Goal: Transaction & Acquisition: Purchase product/service

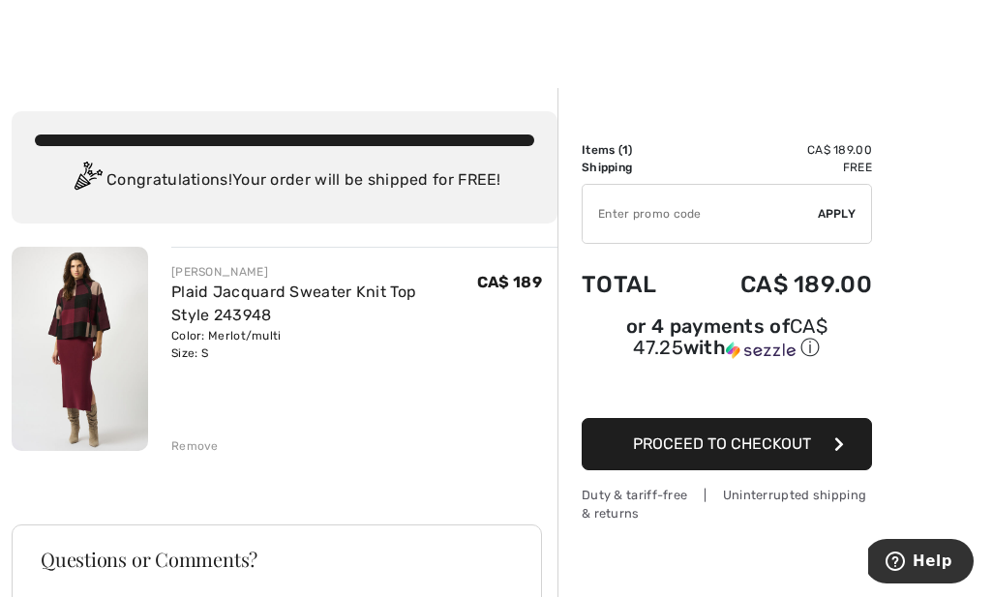
click at [667, 213] on input "TEXT" at bounding box center [699, 214] width 235 height 58
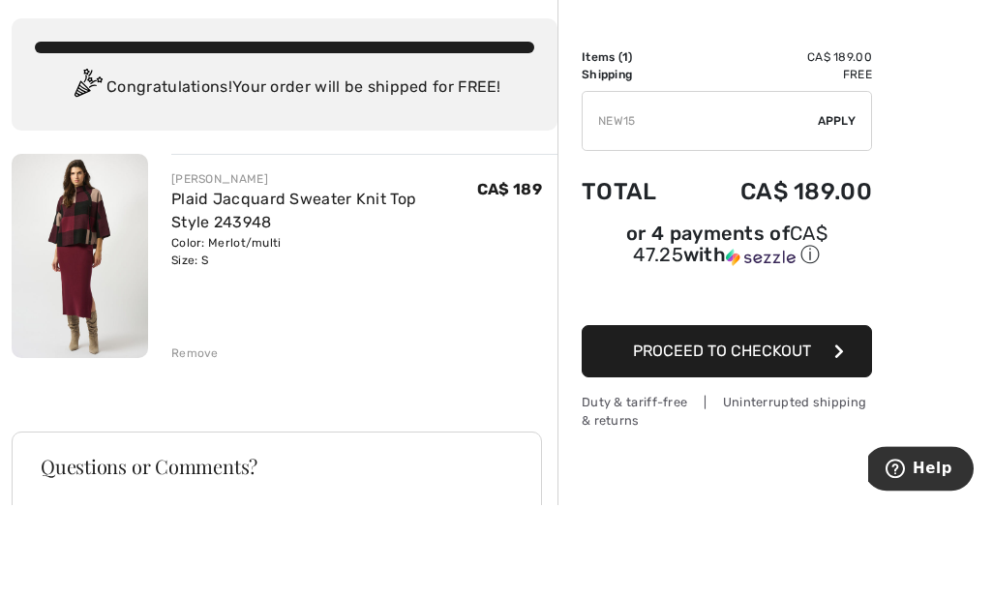
type input "NEW15"
click at [831, 205] on span "Apply" at bounding box center [836, 213] width 39 height 17
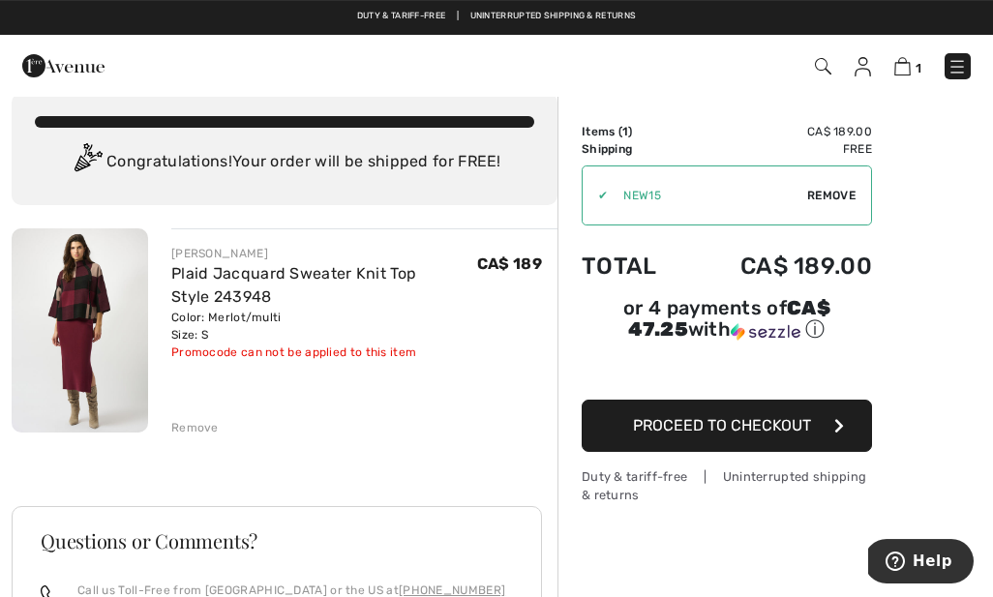
scroll to position [0, 0]
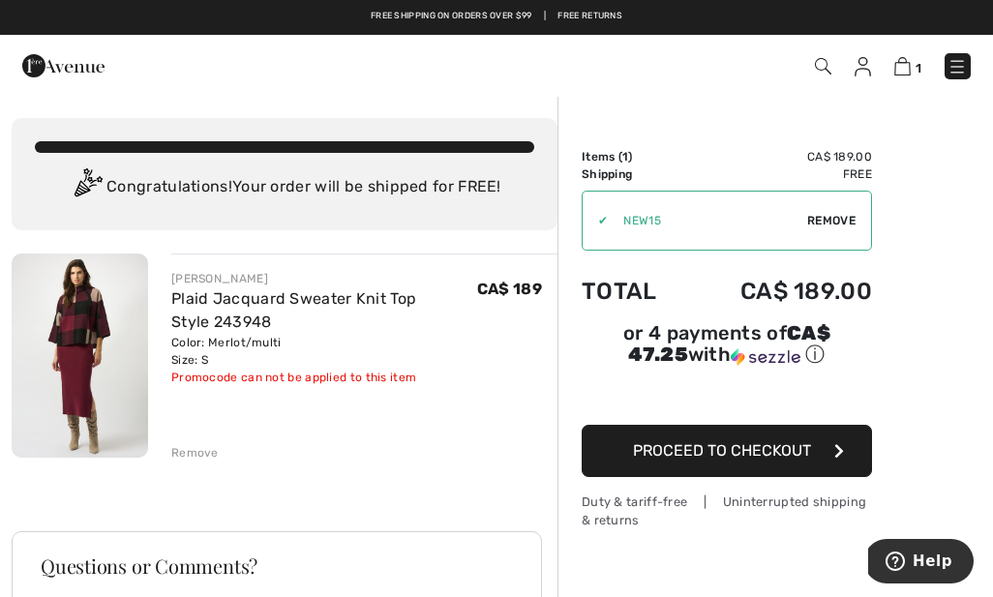
click at [766, 452] on span "Proceed to Checkout" at bounding box center [722, 450] width 178 height 18
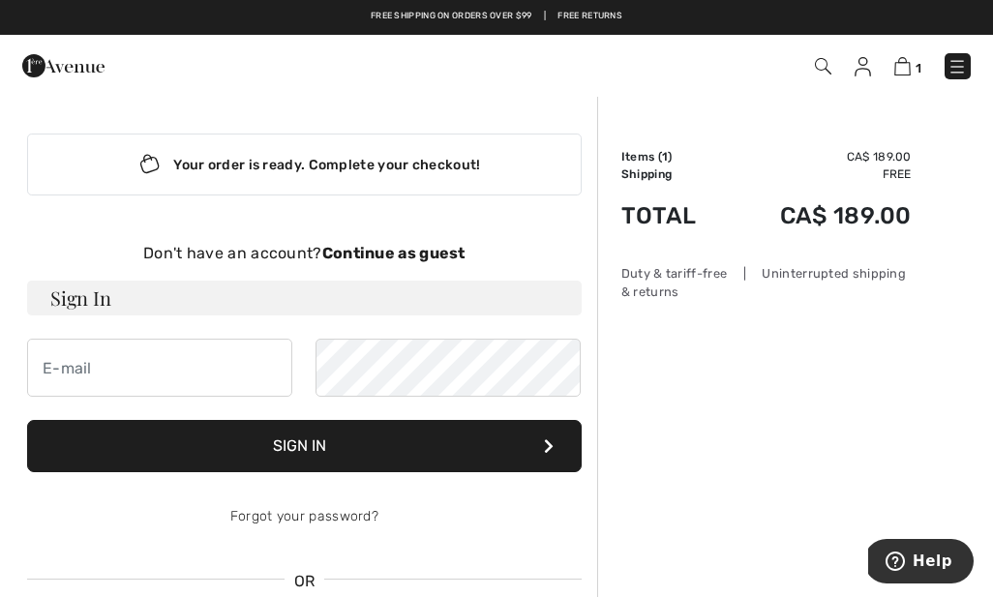
click at [859, 67] on img at bounding box center [862, 66] width 16 height 19
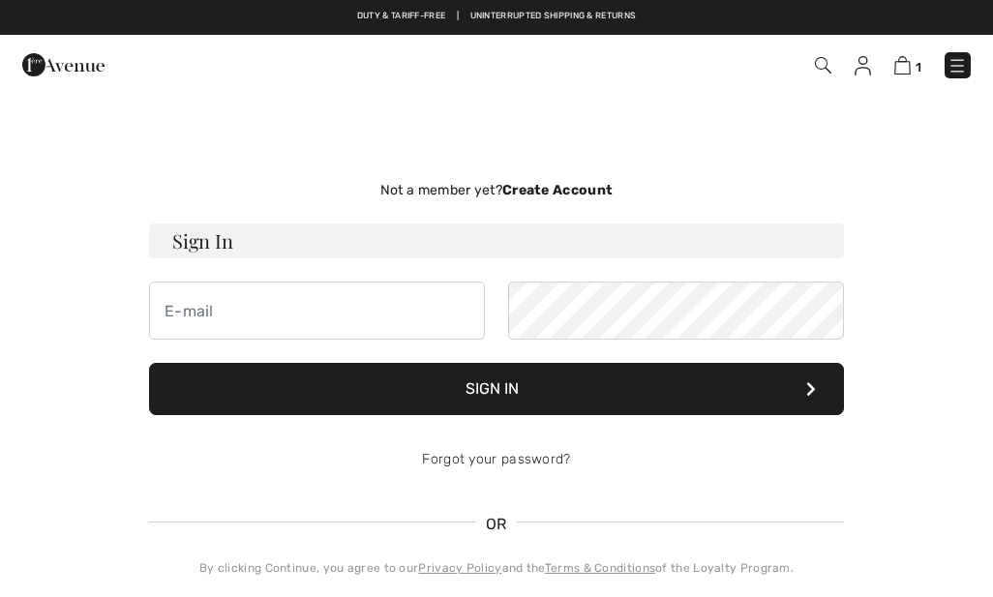
checkbox input "true"
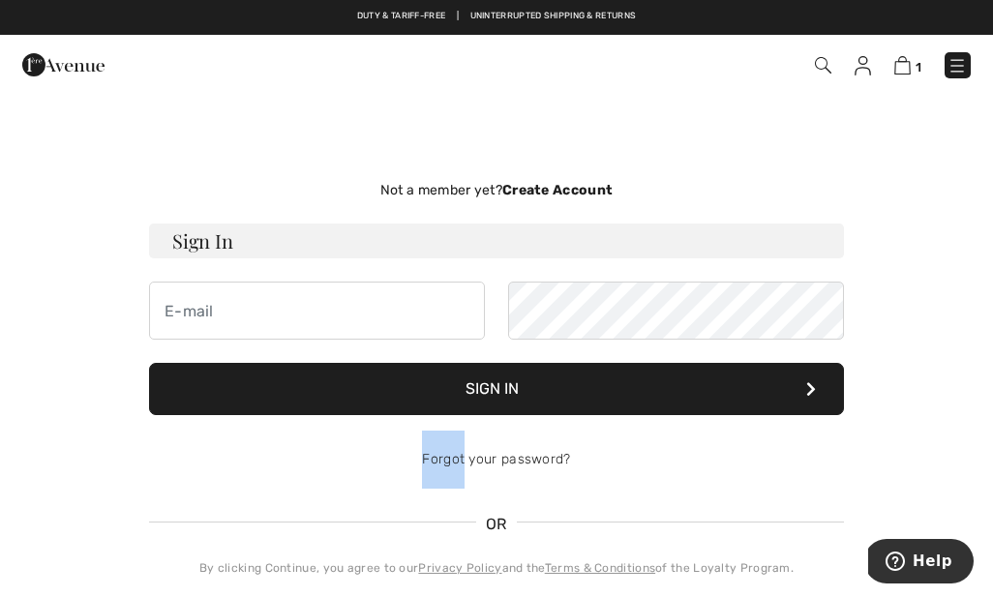
click at [563, 188] on strong "Create Account" at bounding box center [557, 190] width 110 height 16
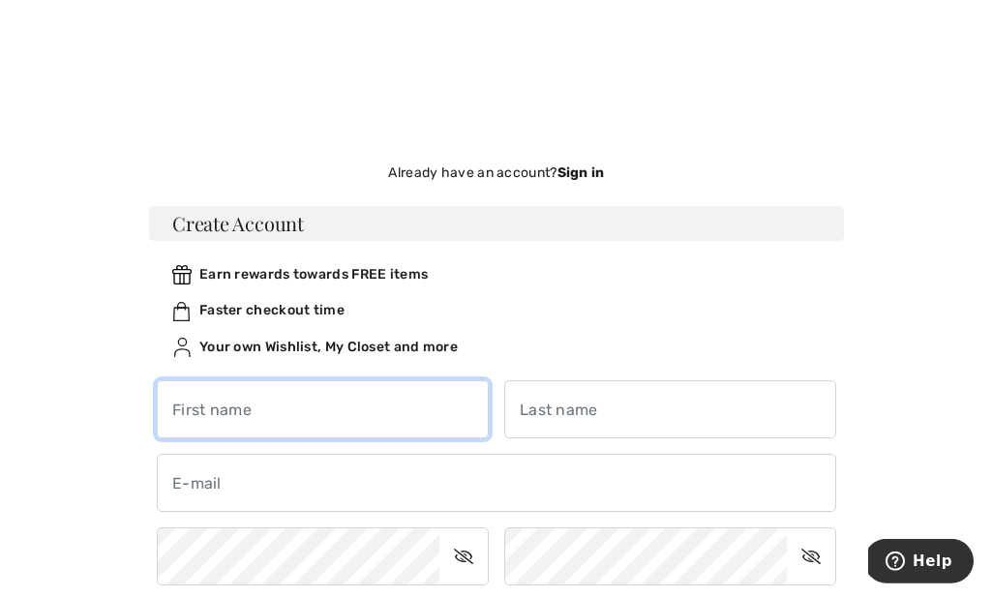
click at [333, 419] on input "text" at bounding box center [323, 409] width 332 height 58
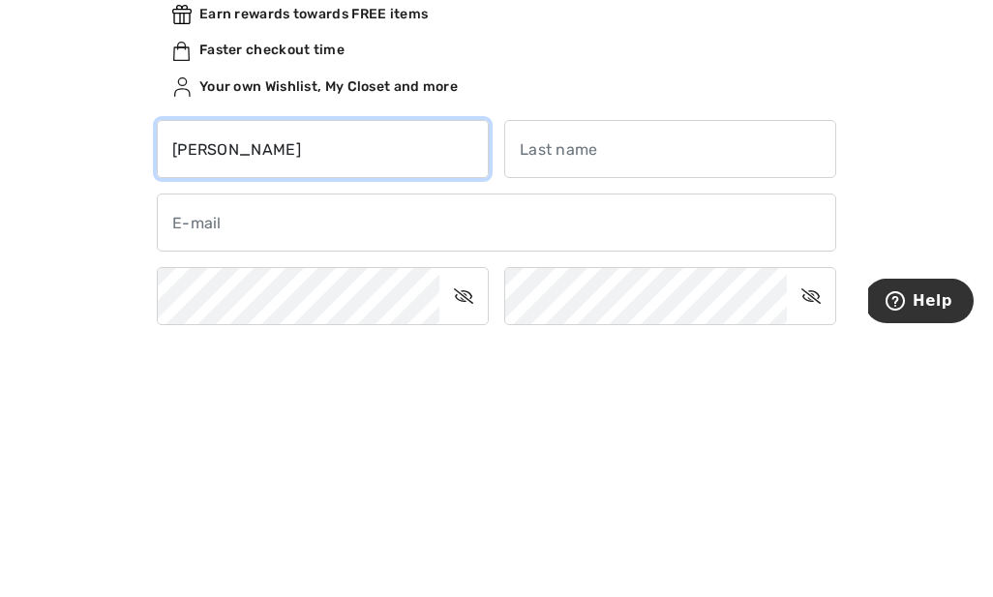
type input "Lynne"
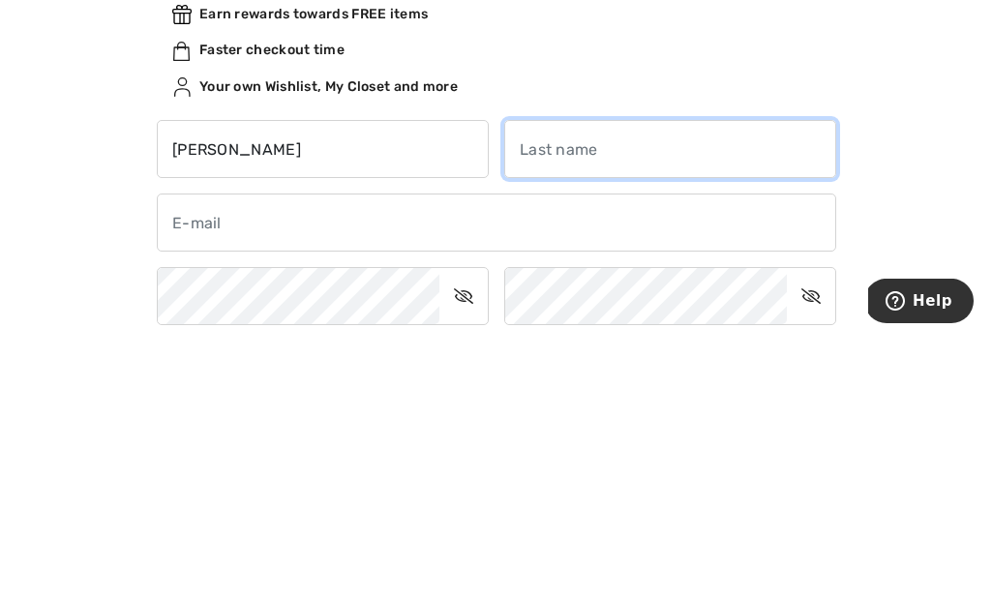
click at [655, 380] on input "text" at bounding box center [670, 409] width 332 height 58
type input "Rene de Cotret"
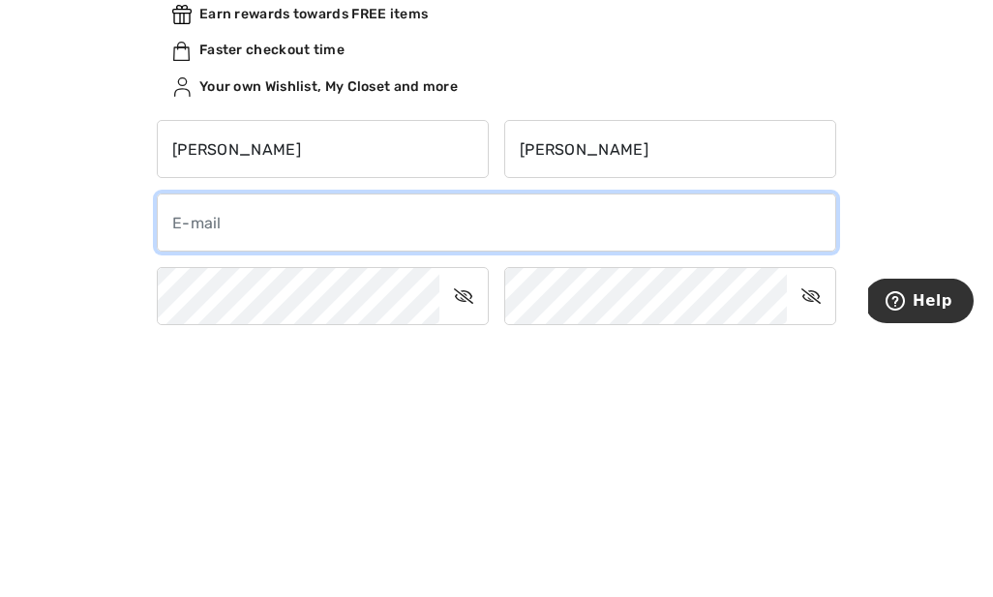
click at [362, 454] on input "email" at bounding box center [496, 483] width 679 height 58
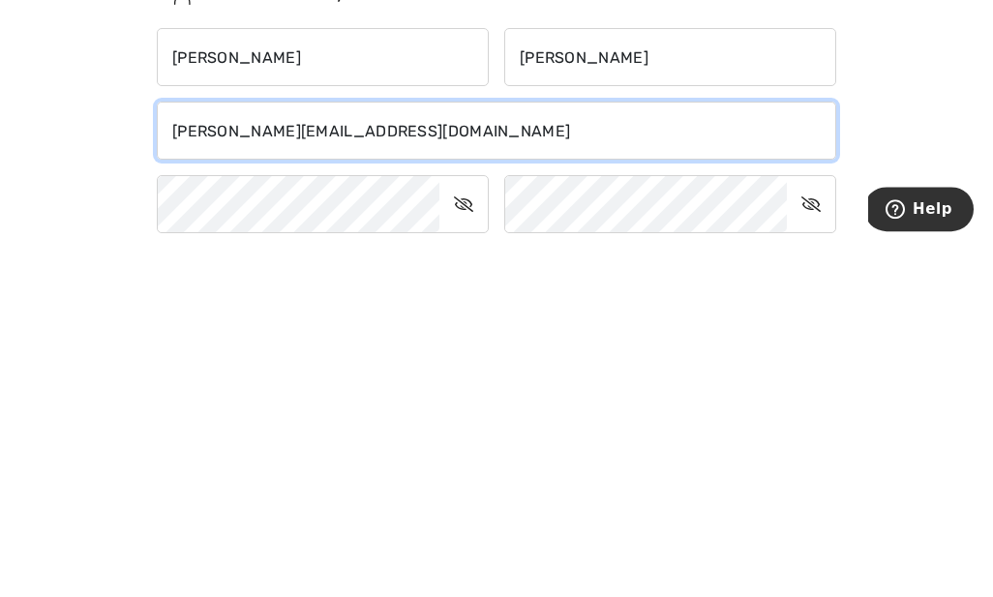
type input "[PERSON_NAME][EMAIL_ADDRESS][DOMAIN_NAME]"
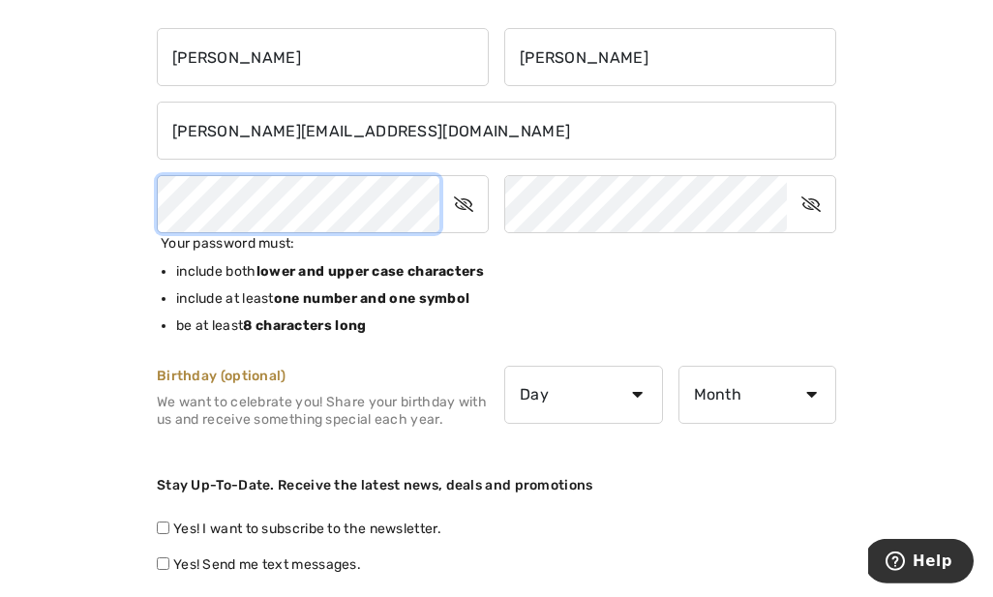
scroll to position [370, 0]
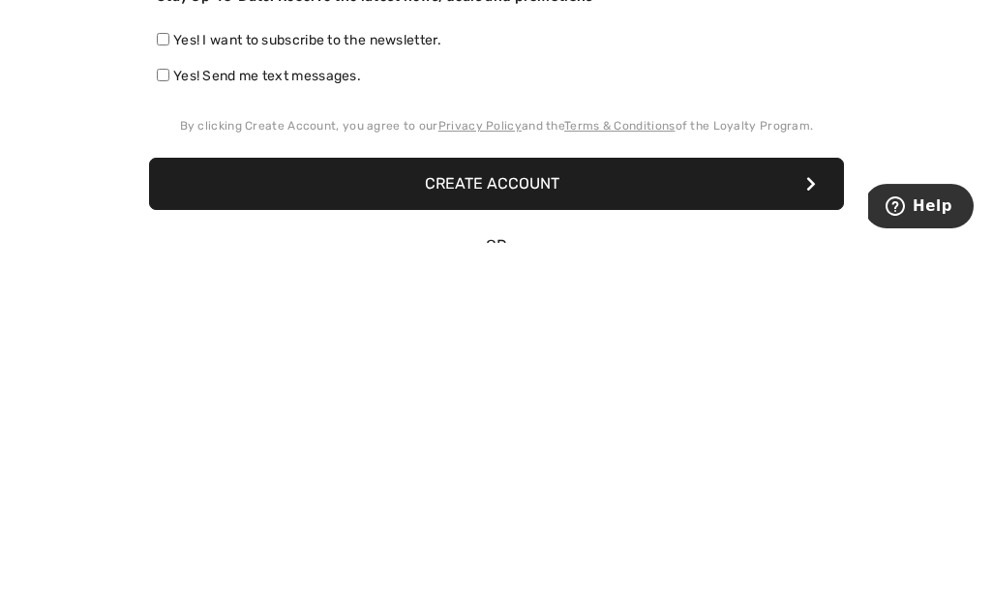
click at [516, 513] on button "Create Account" at bounding box center [496, 539] width 695 height 52
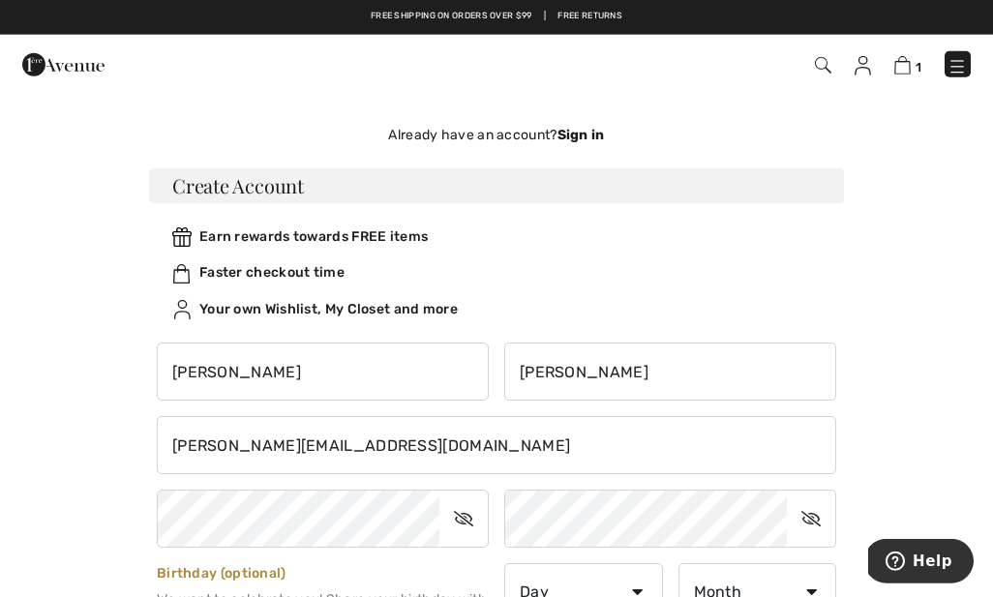
scroll to position [0, 0]
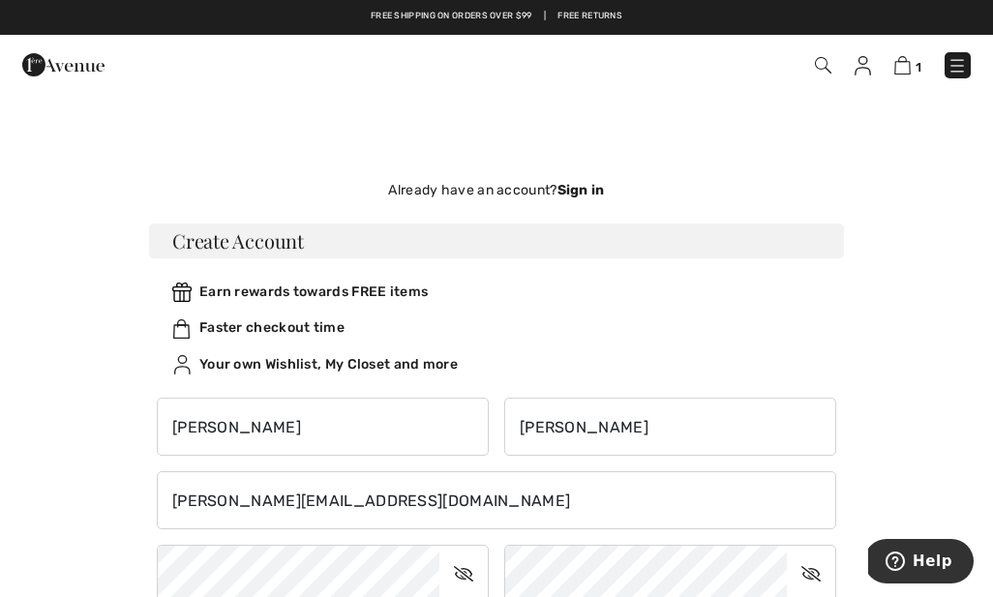
click at [855, 68] on img at bounding box center [862, 65] width 16 height 19
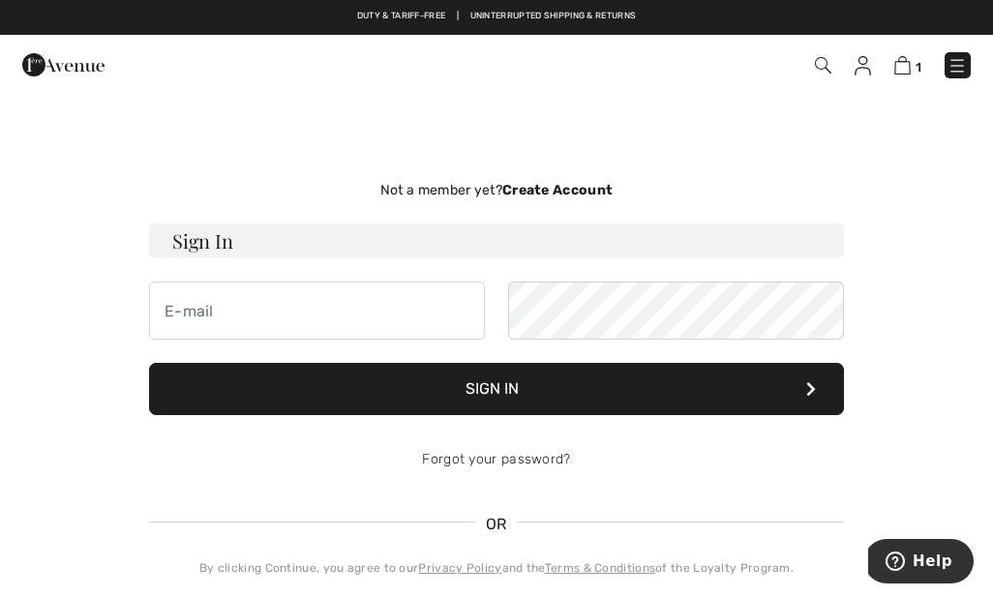
click at [858, 68] on img at bounding box center [862, 65] width 16 height 19
click at [210, 304] on input "email" at bounding box center [317, 311] width 336 height 58
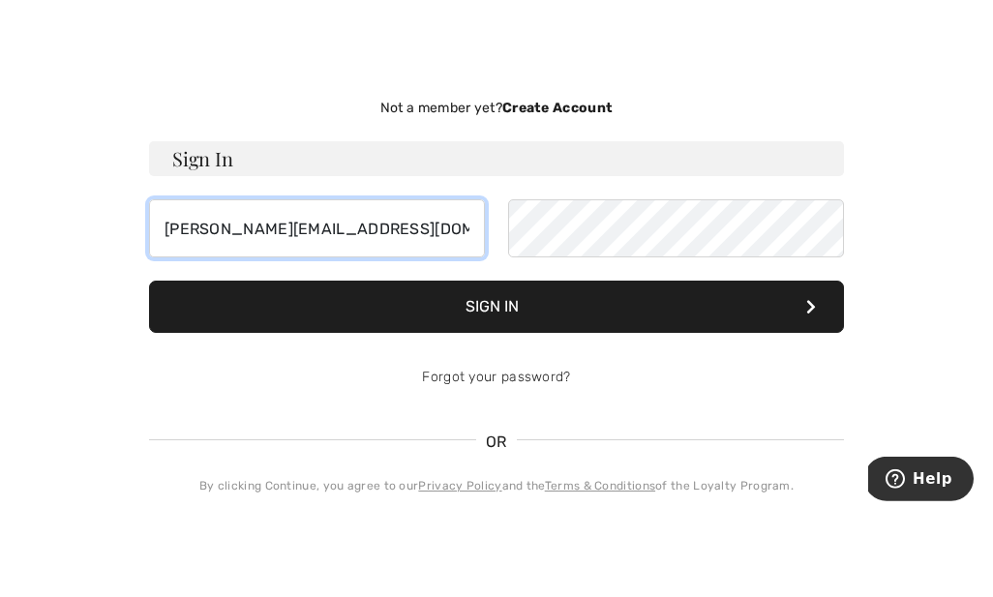
type input "lynne.rdc02@gmail.com"
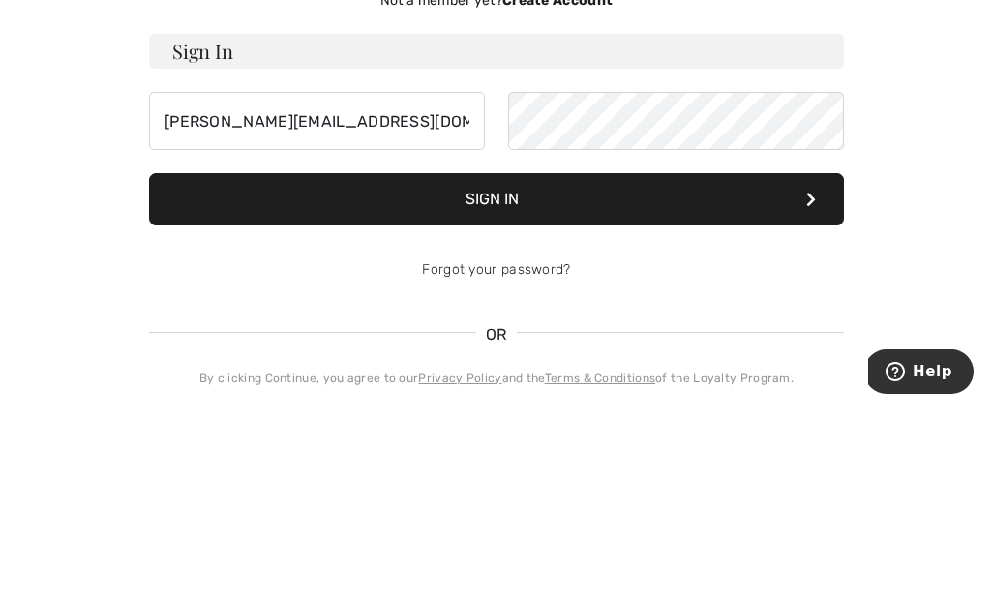
click at [632, 363] on button "Sign In" at bounding box center [496, 389] width 695 height 52
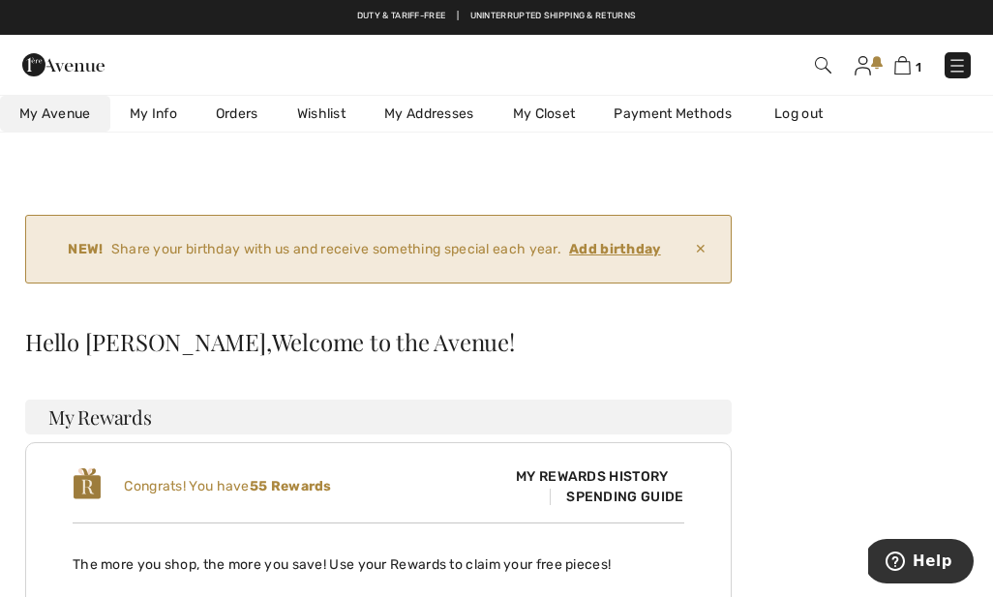
click at [905, 62] on img at bounding box center [902, 65] width 16 height 18
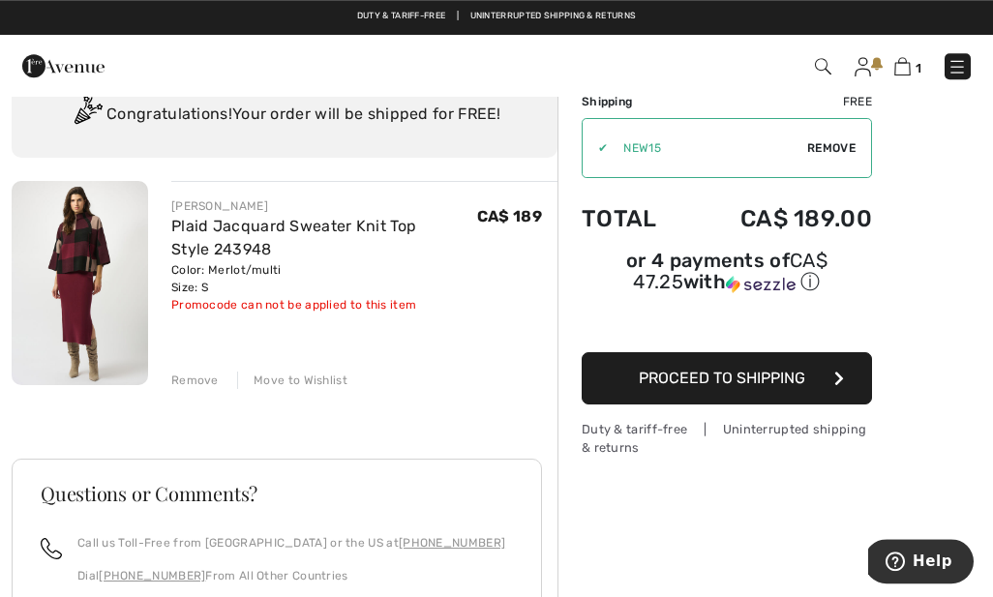
scroll to position [51, 0]
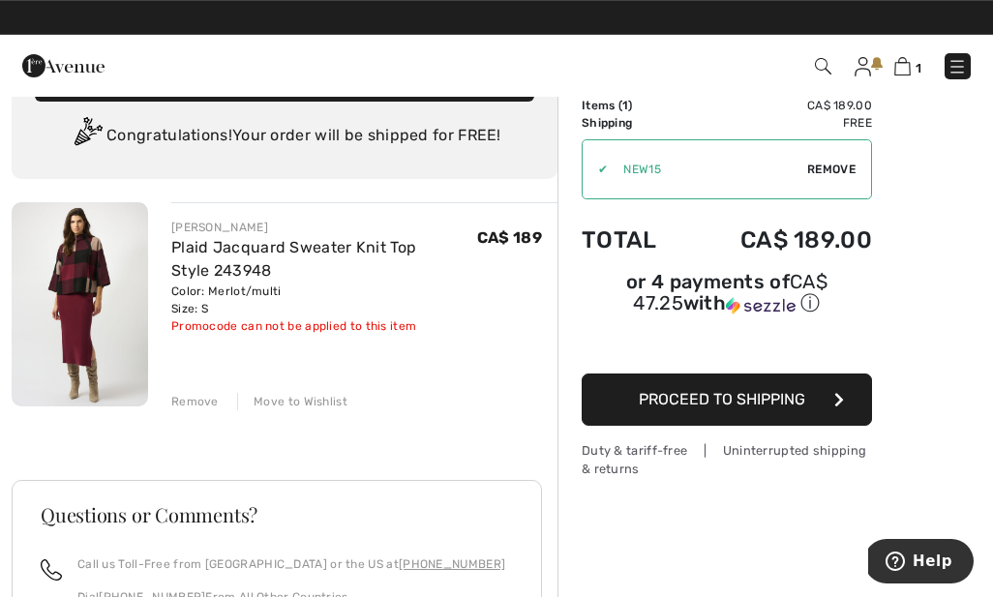
click at [776, 408] on span "Proceed to Shipping" at bounding box center [721, 399] width 166 height 18
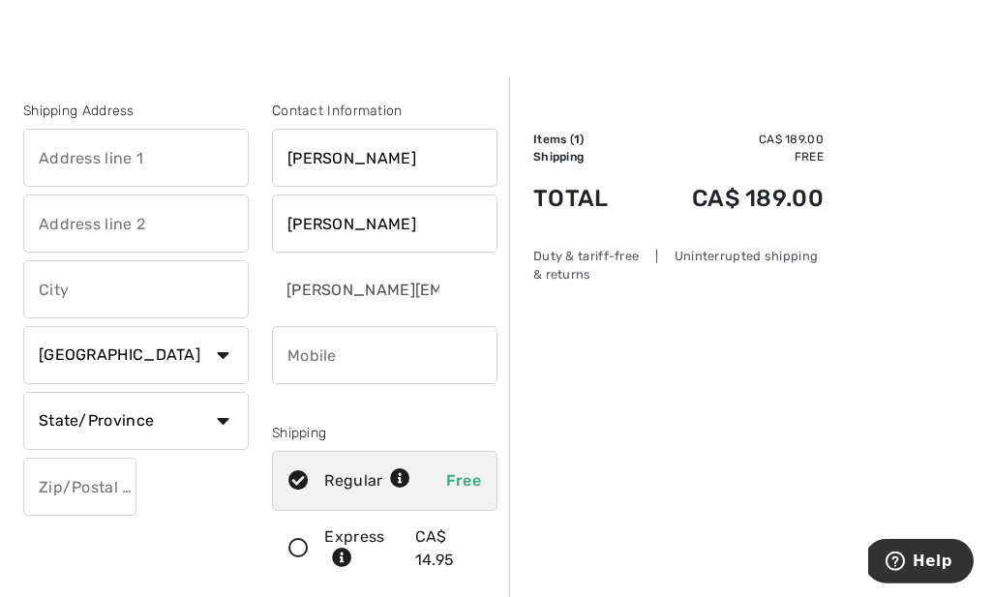
scroll to position [18, 0]
click at [68, 156] on input "text" at bounding box center [135, 157] width 225 height 58
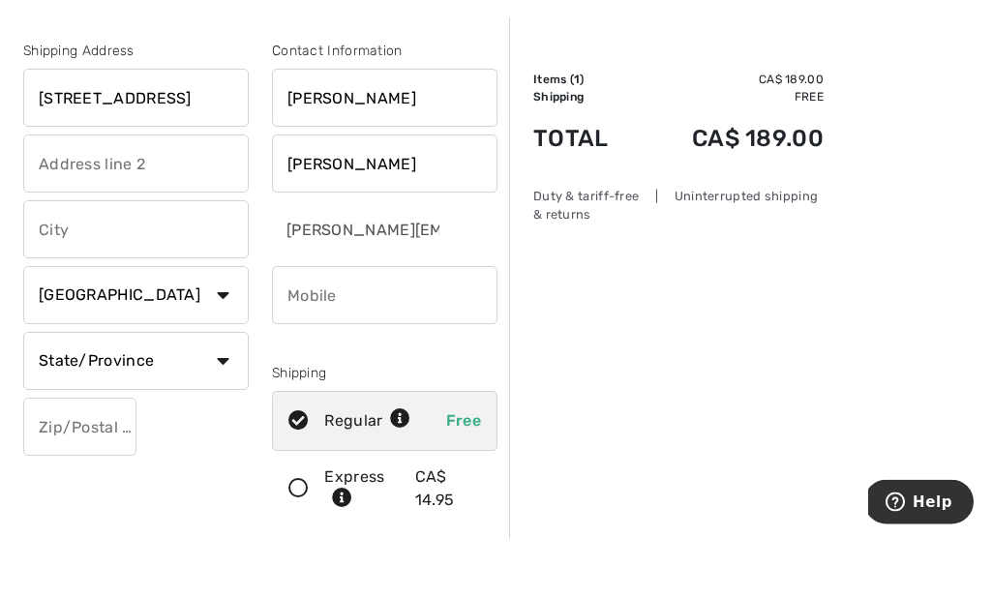
type input "[STREET_ADDRESS]"
click at [168, 259] on input "text" at bounding box center [135, 288] width 225 height 58
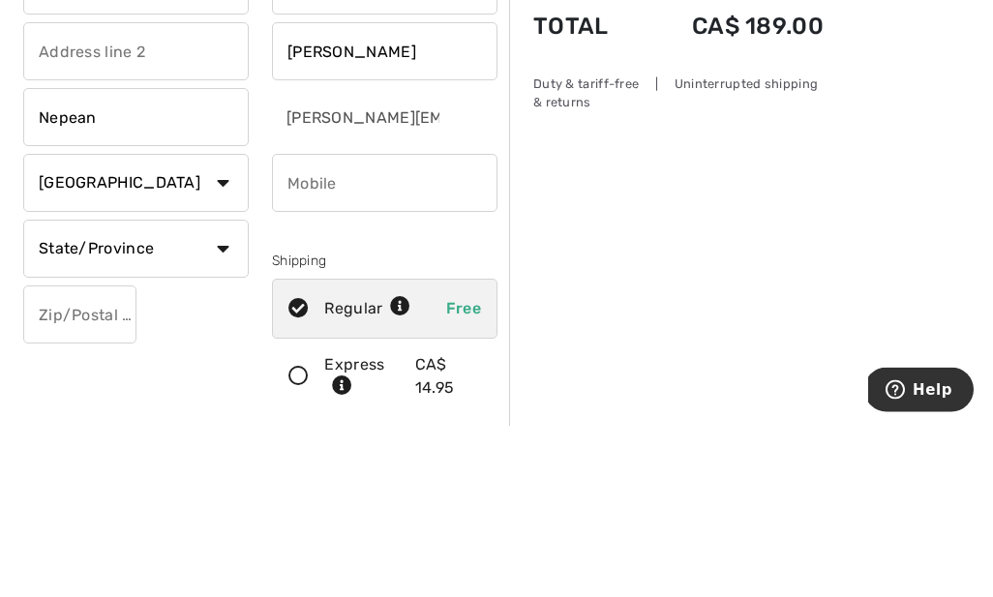
type input "Nepean"
click at [217, 391] on select "State/Province Alberta British Columbia Manitoba New Brunswick Newfoundland and…" at bounding box center [135, 420] width 225 height 58
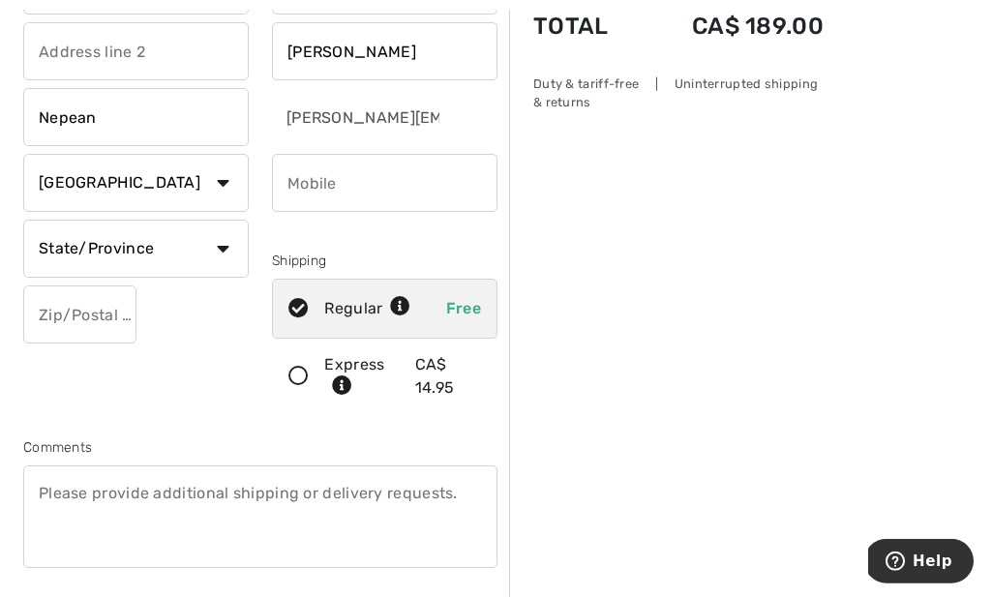
select select "ON"
click at [93, 315] on input "text" at bounding box center [79, 314] width 113 height 58
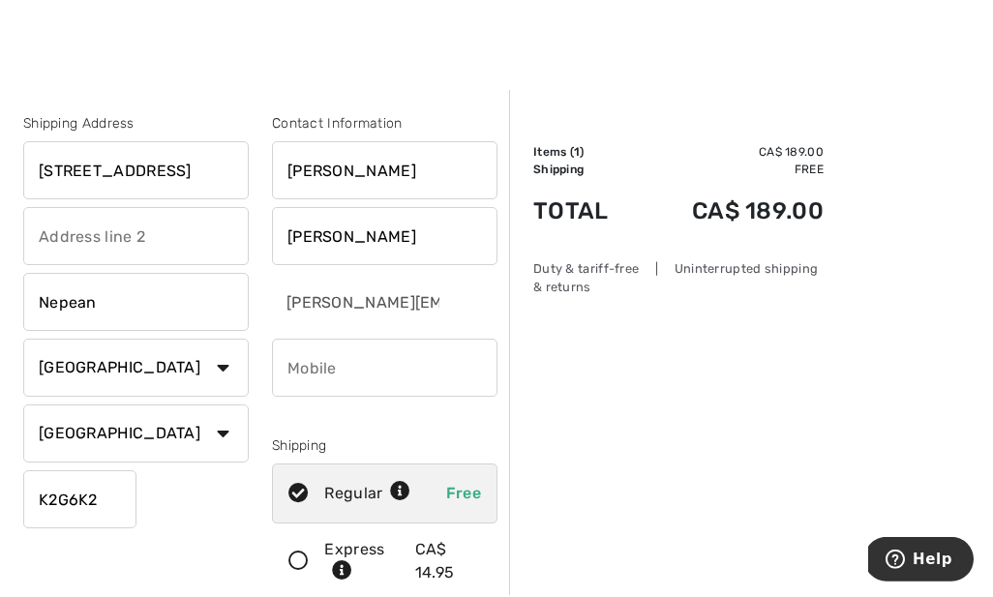
scroll to position [0, 0]
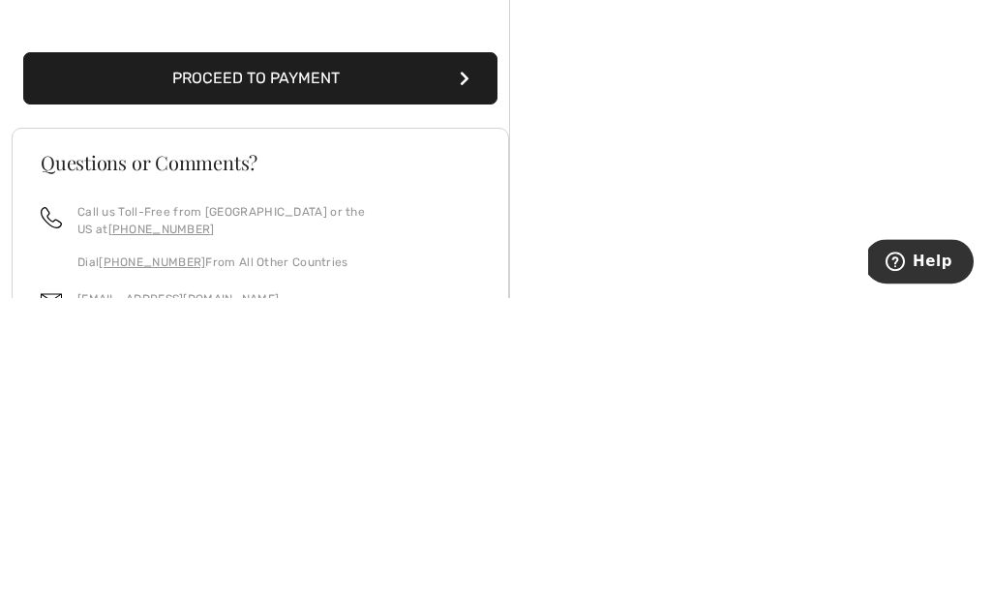
type input "K2G6K2"
click at [295, 352] on button "Proceed to Payment" at bounding box center [260, 378] width 474 height 52
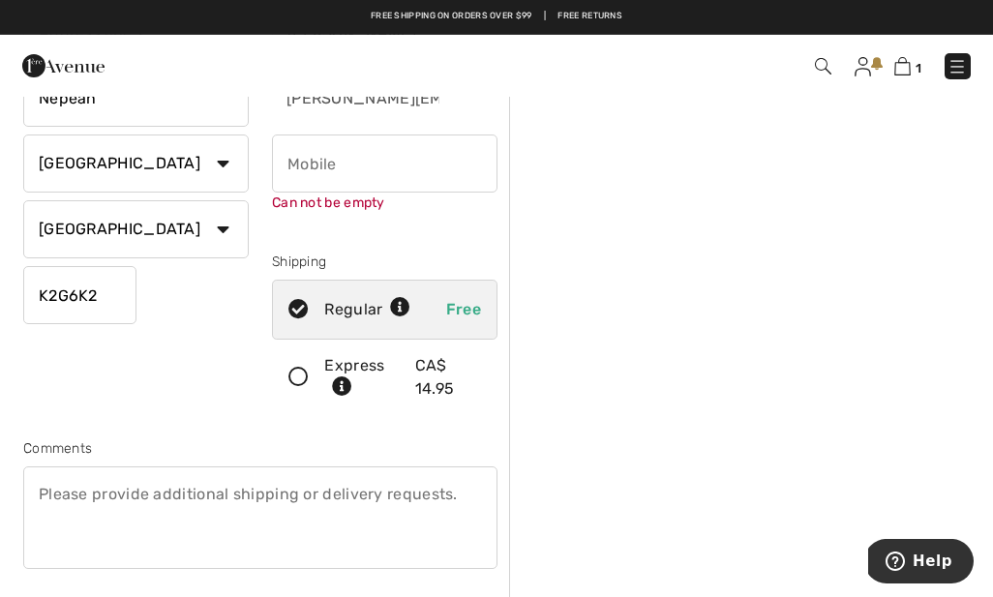
scroll to position [203, 0]
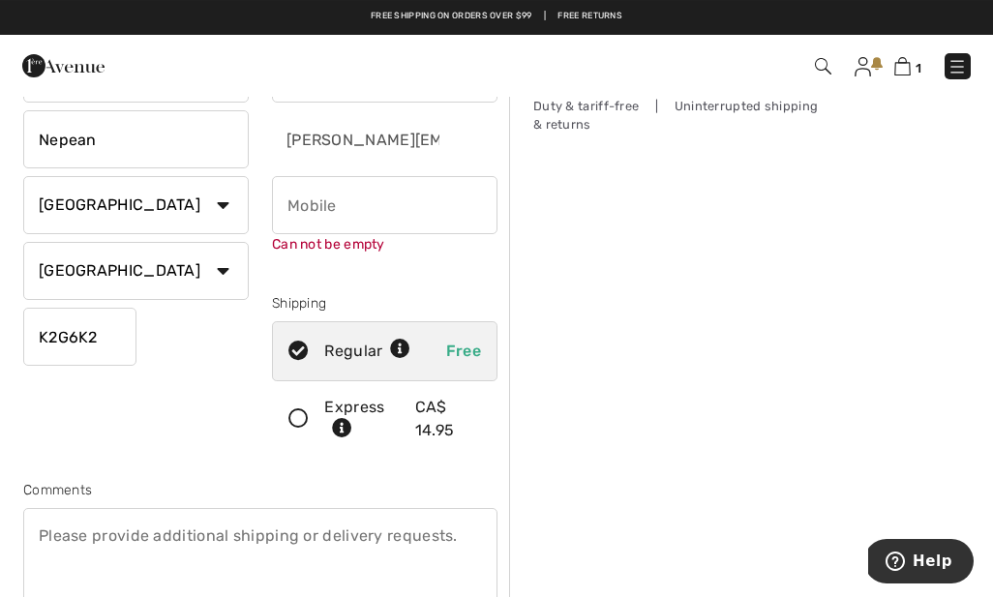
click at [317, 203] on input "phone" at bounding box center [384, 205] width 225 height 58
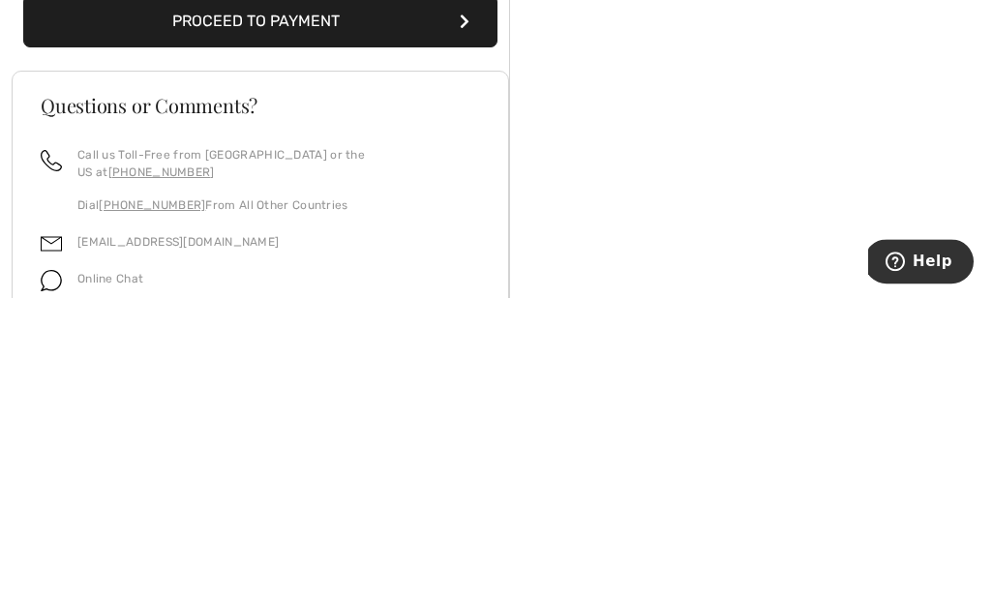
scroll to position [572, 0]
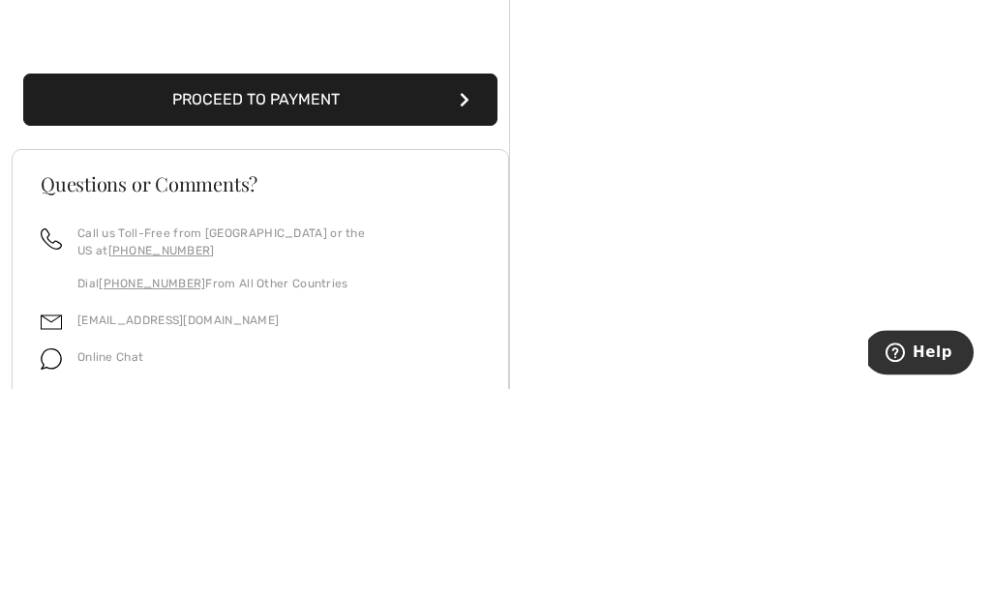
type input "6138585756"
click at [300, 282] on button "Proceed to Payment" at bounding box center [260, 308] width 474 height 52
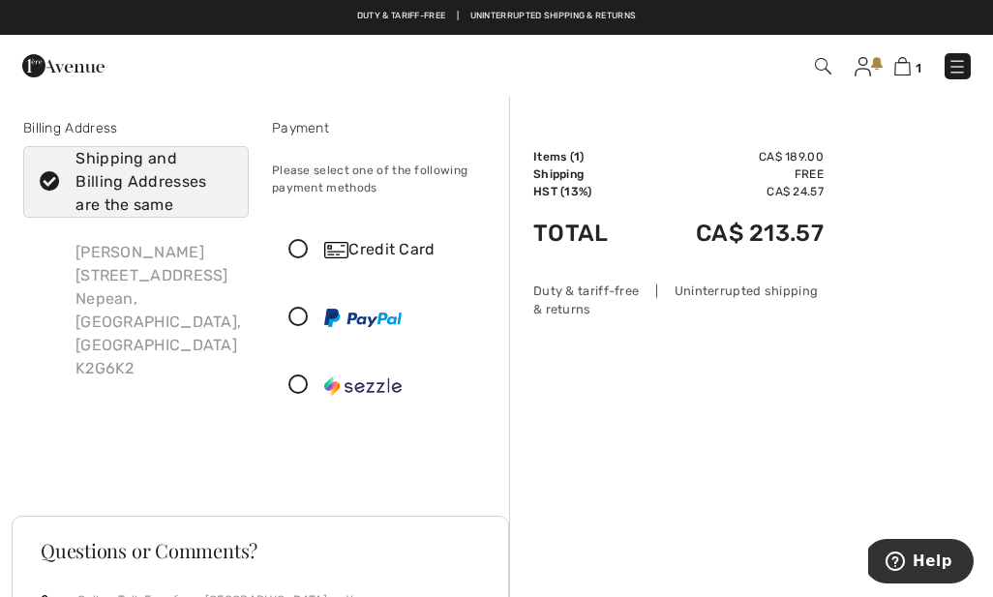
click at [301, 259] on icon at bounding box center [298, 250] width 51 height 20
